Goal: Information Seeking & Learning: Learn about a topic

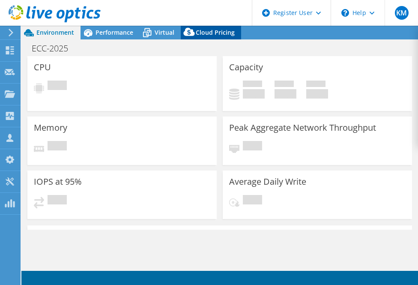
select select "USD"
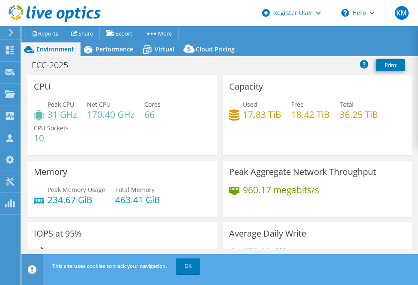
click at [235, 141] on div "Capacity Used 17.83 TiB Free 18.42 TiB Total 36.25 TiB" at bounding box center [317, 115] width 189 height 80
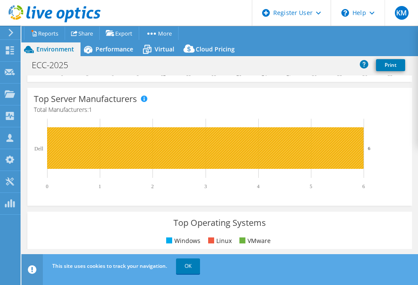
click at [259, 125] on rect at bounding box center [214, 154] width 361 height 71
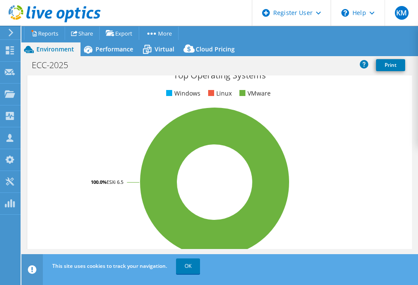
scroll to position [534, 0]
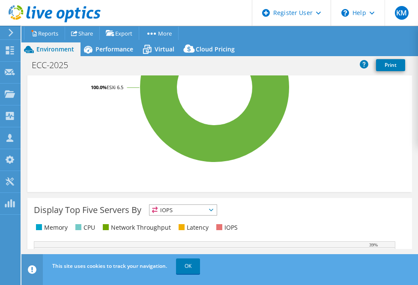
click at [217, 11] on header "KM Dell User [PERSON_NAME] [PERSON_NAME][EMAIL_ADDRESS][DOMAIN_NAME] Dell My Pr…" at bounding box center [209, 13] width 418 height 26
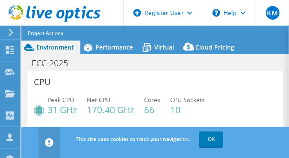
scroll to position [34, 0]
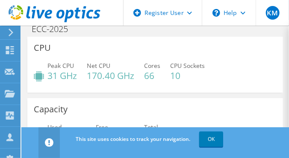
click at [202, 152] on header "This site uses cookies to track your navigation. OK" at bounding box center [168, 143] width 295 height 31
click at [216, 140] on link "OK" at bounding box center [212, 139] width 24 height 15
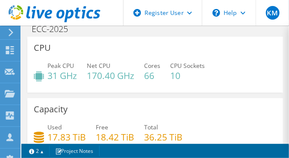
click at [243, 46] on div "CPU Peak CPU 31 GHz Net CPU 170.40 GHz Cores 66 CPU Sockets 10" at bounding box center [155, 65] width 256 height 56
click at [227, 63] on div "Peak CPU 31 GHz Net CPU 170.40 GHz Cores 66 CPU Sockets 10" at bounding box center [155, 75] width 243 height 28
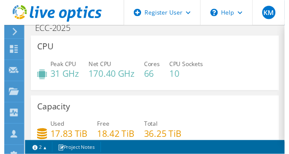
scroll to position [0, 0]
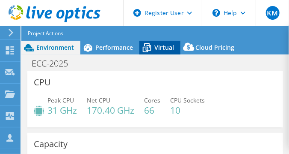
click at [170, 42] on div "Virtual" at bounding box center [160, 48] width 41 height 14
